Goal: Task Accomplishment & Management: Use online tool/utility

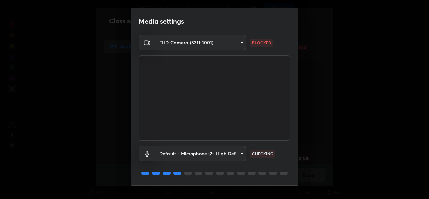
click at [238, 44] on body "Erase all Electricity WAS SCHEDULED TO START AT 4:55 AM Settings START CLASS Se…" at bounding box center [214, 99] width 429 height 199
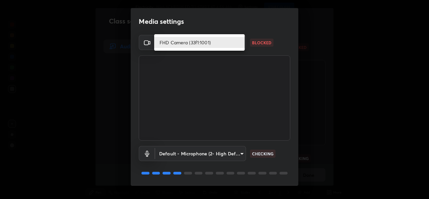
click at [239, 43] on li "FHD Camera (33f1:1001)" at bounding box center [199, 42] width 90 height 11
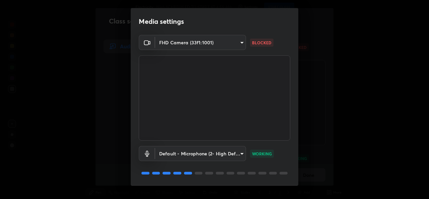
click at [242, 45] on body "Erase all Electricity WAS SCHEDULED TO START AT 4:55 AM Settings START CLASS Se…" at bounding box center [214, 99] width 429 height 199
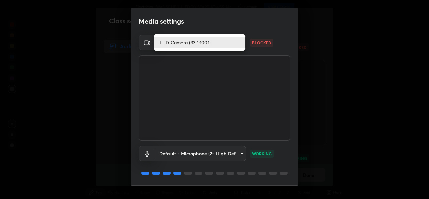
click at [235, 46] on li "FHD Camera (33f1:1001)" at bounding box center [199, 42] width 90 height 11
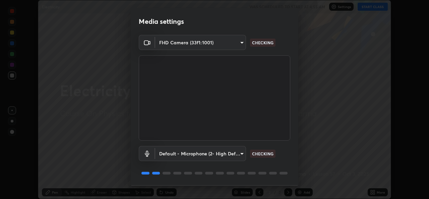
scroll to position [21, 0]
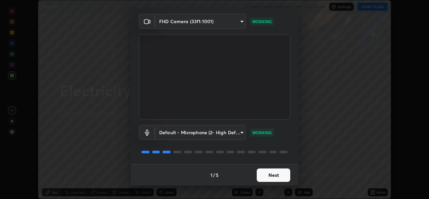
click at [274, 170] on button "Next" at bounding box center [274, 174] width 34 height 13
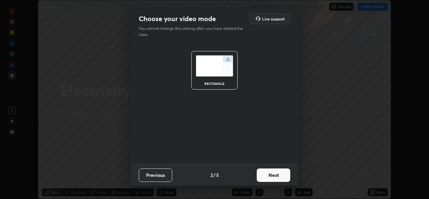
scroll to position [0, 0]
click at [275, 173] on button "Next" at bounding box center [274, 174] width 34 height 13
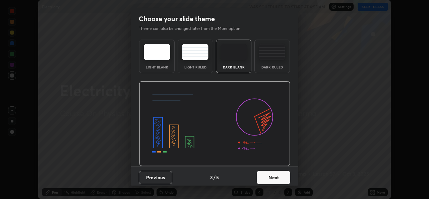
click at [275, 173] on button "Next" at bounding box center [274, 177] width 34 height 13
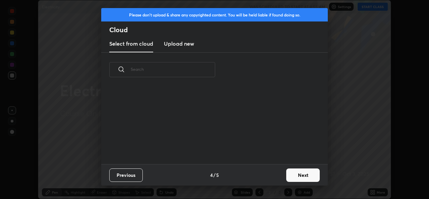
click at [277, 172] on div "Previous 4 / 5 Next" at bounding box center [214, 174] width 227 height 21
click at [298, 173] on button "Next" at bounding box center [303, 174] width 34 height 13
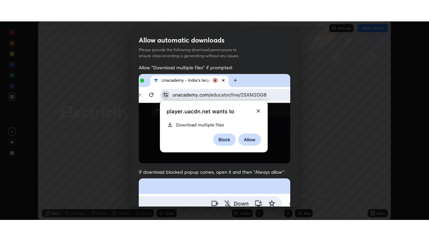
scroll to position [158, 0]
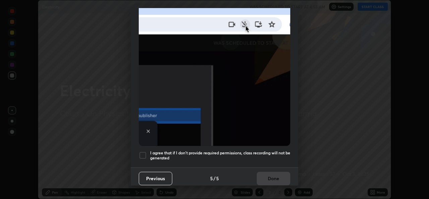
click at [143, 152] on div at bounding box center [143, 155] width 8 height 8
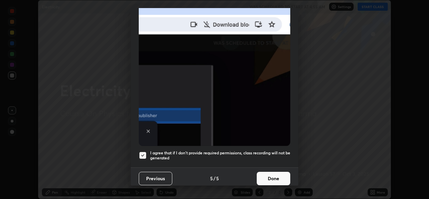
click at [276, 178] on button "Done" at bounding box center [274, 178] width 34 height 13
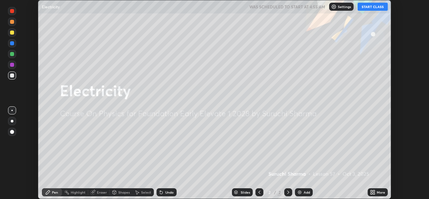
click at [368, 10] on button "START CLASS" at bounding box center [373, 7] width 30 height 8
click at [305, 192] on div "Add" at bounding box center [307, 191] width 6 height 3
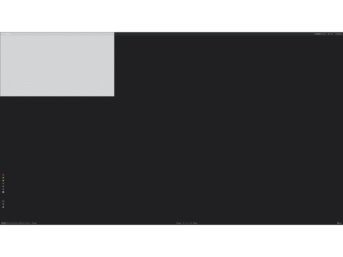
scroll to position [257, 343]
